Goal: Task Accomplishment & Management: Use online tool/utility

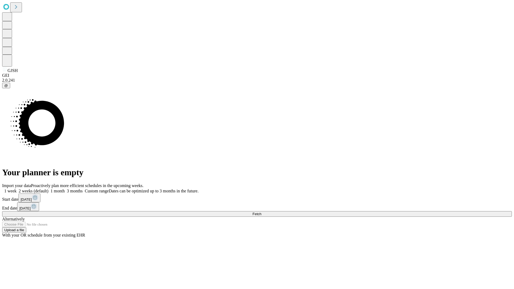
click at [261, 212] on span "Fetch" at bounding box center [257, 214] width 9 height 4
